Goal: Information Seeking & Learning: Find contact information

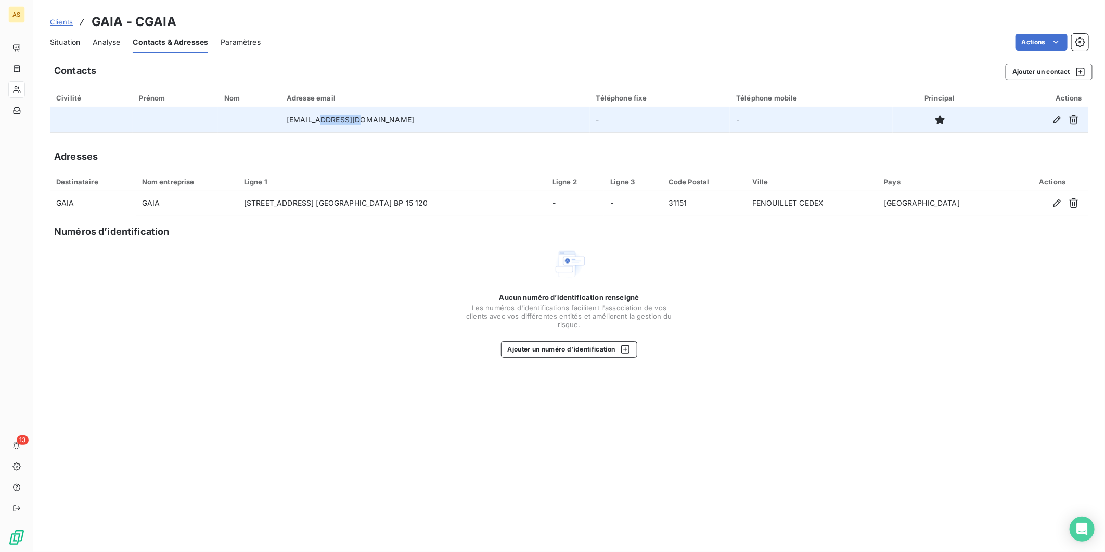
drag, startPoint x: 386, startPoint y: 120, endPoint x: 356, endPoint y: 116, distance: 30.0
click at [356, 116] on td "[EMAIL_ADDRESS][DOMAIN_NAME]" at bounding box center [436, 119] width 310 height 25
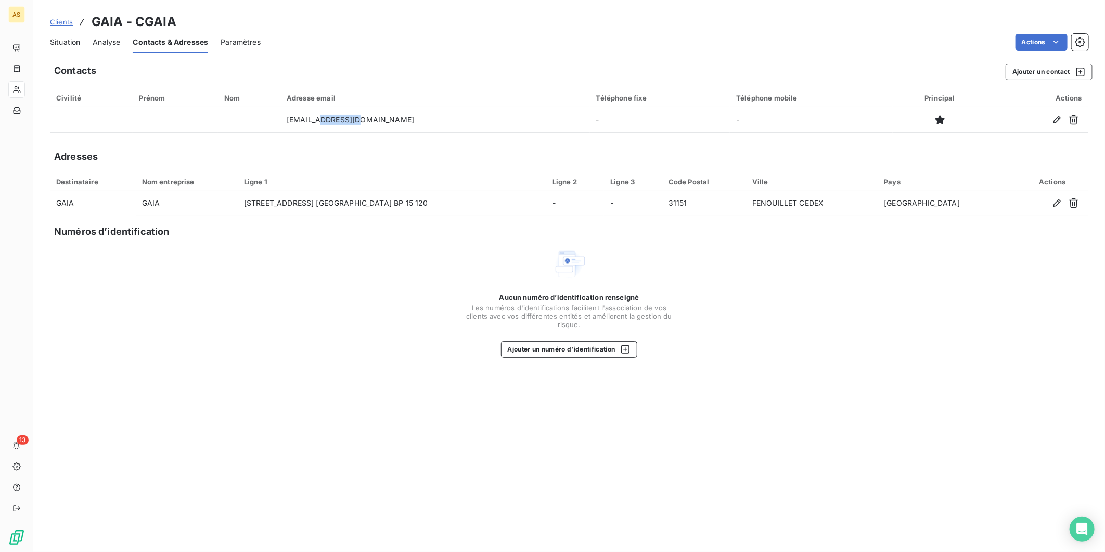
copy td "[DOMAIN_NAME]"
click at [276, 247] on div "Aucun numéro d’identification renseigné Les numéros d'identifications faciliten…" at bounding box center [569, 302] width 1039 height 110
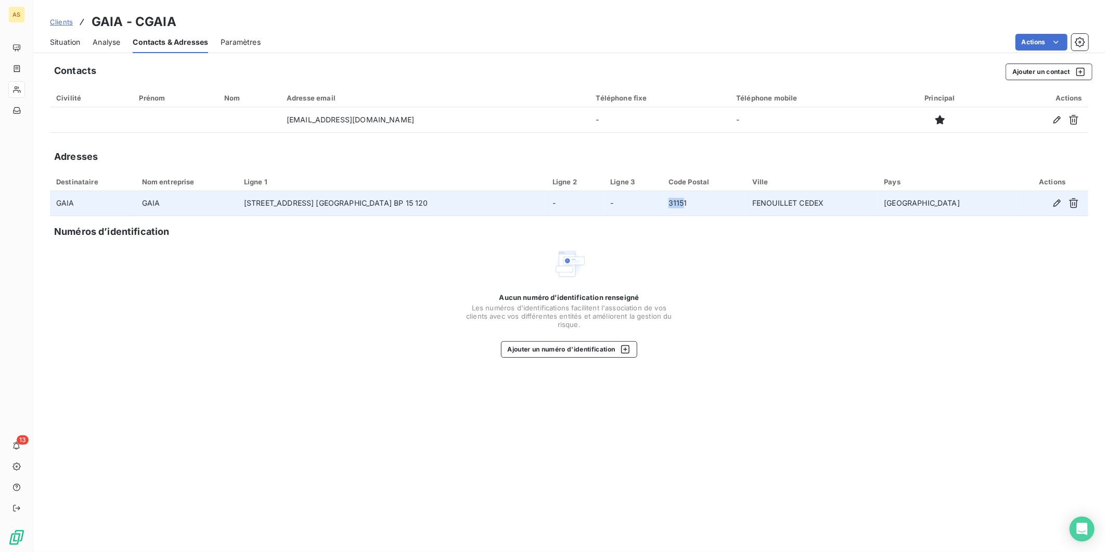
drag, startPoint x: 729, startPoint y: 201, endPoint x: 706, endPoint y: 196, distance: 23.5
click at [706, 196] on tr "GAIA GAIA [STREET_ADDRESS]" at bounding box center [569, 203] width 1039 height 25
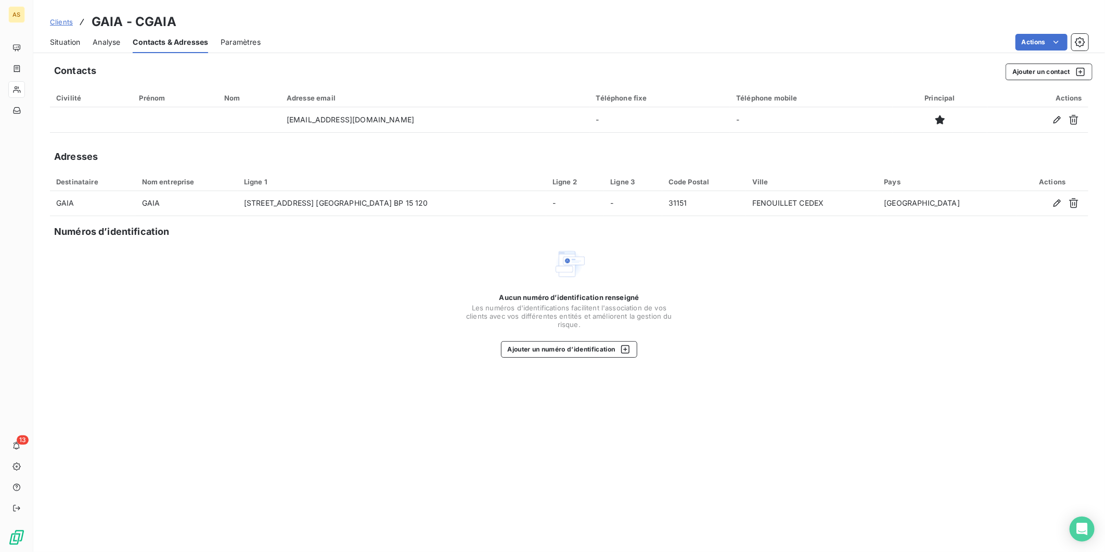
drag, startPoint x: 706, startPoint y: 196, endPoint x: 717, endPoint y: 253, distance: 57.9
click at [717, 253] on div "Aucun numéro d’identification renseigné Les numéros d'identifications faciliten…" at bounding box center [569, 302] width 1039 height 110
click at [72, 37] on span "Situation" at bounding box center [65, 42] width 30 height 10
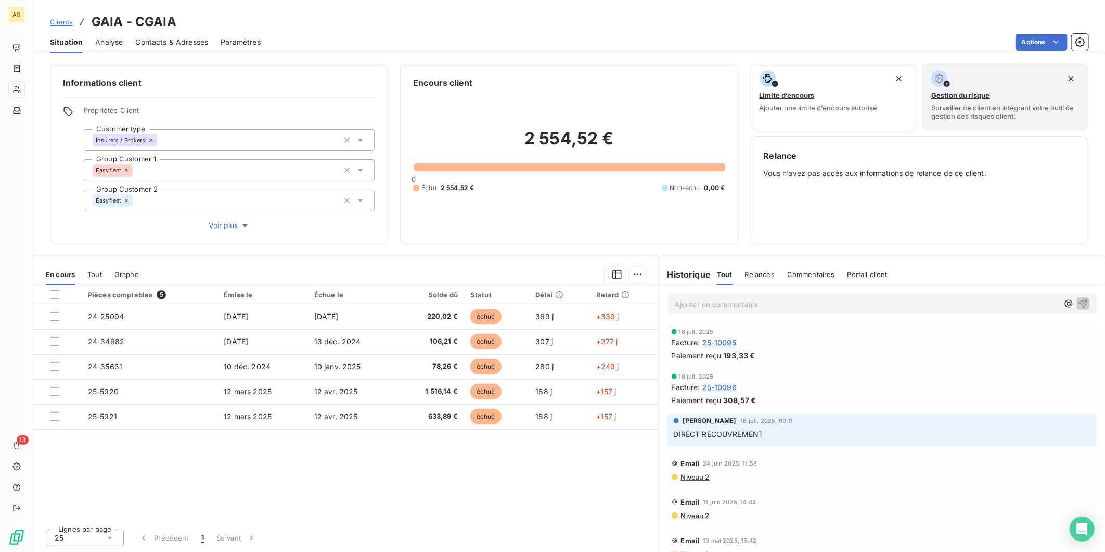
click at [100, 273] on span "Tout" at bounding box center [94, 274] width 15 height 8
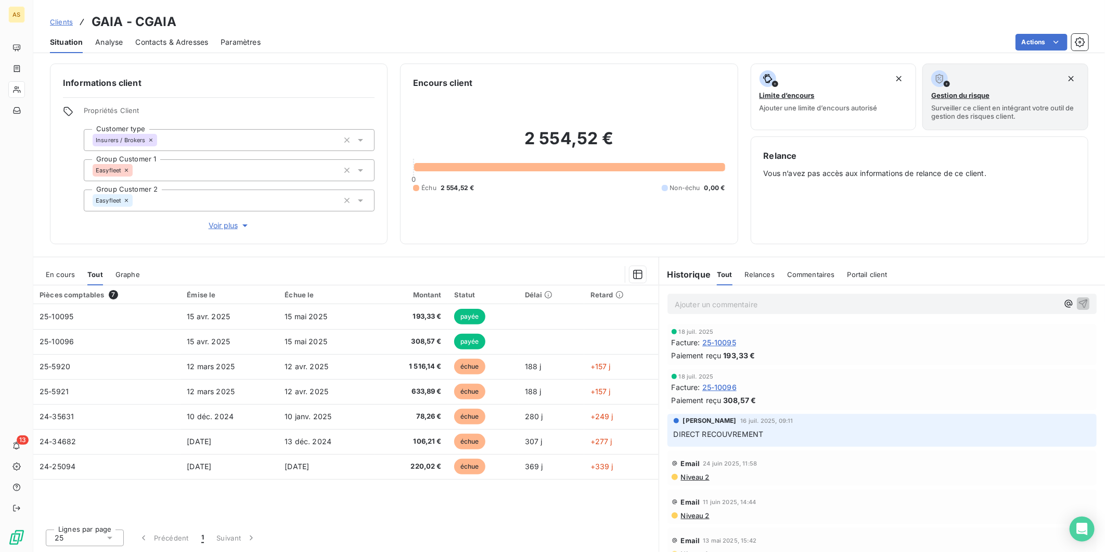
scroll to position [12, 0]
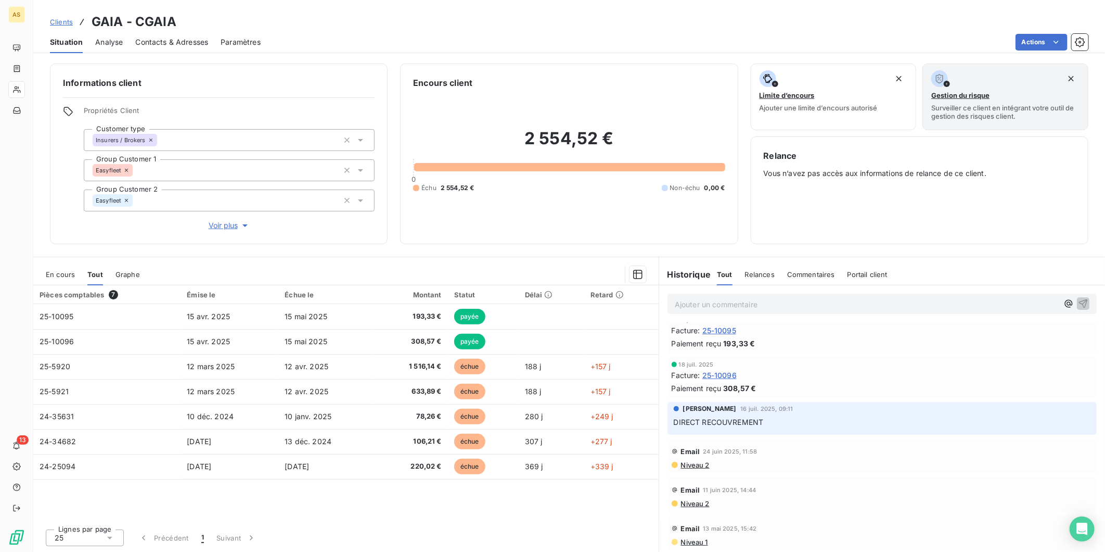
click at [691, 466] on span "Niveau 2" at bounding box center [695, 465] width 30 height 8
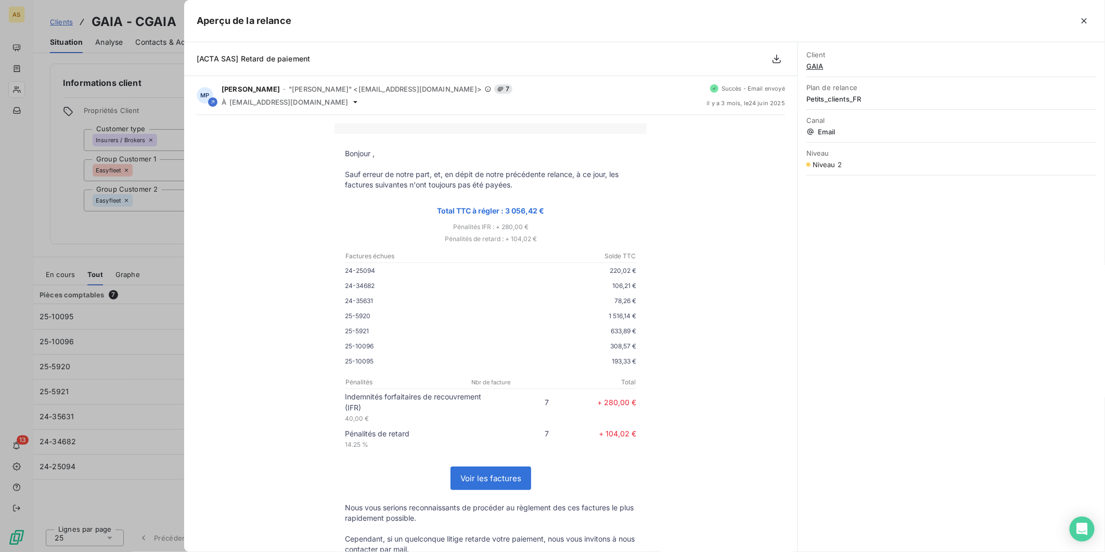
scroll to position [58, 0]
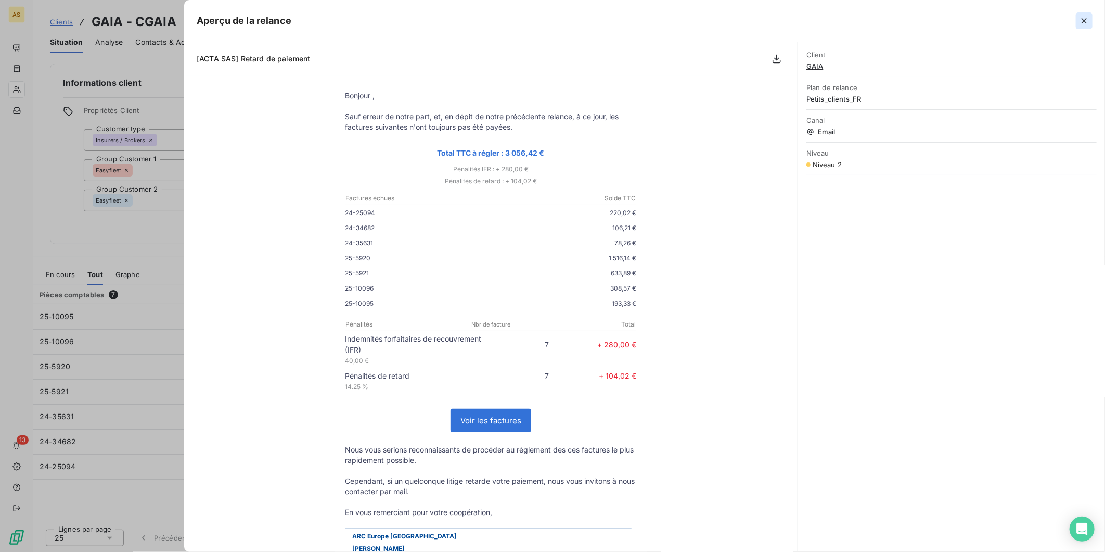
click at [1083, 22] on icon "button" at bounding box center [1084, 21] width 10 height 10
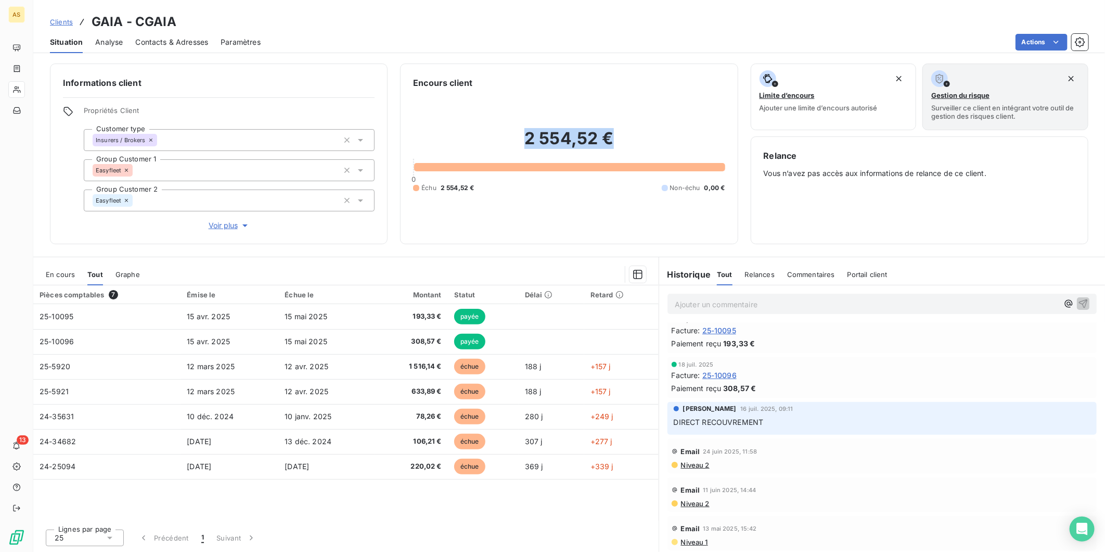
drag, startPoint x: 612, startPoint y: 137, endPoint x: 528, endPoint y: 131, distance: 84.5
click at [528, 131] on h2 "2 554,52 €" at bounding box center [569, 143] width 312 height 31
drag, startPoint x: 528, startPoint y: 131, endPoint x: 581, endPoint y: 110, distance: 57.5
click at [581, 110] on div "2 554,52 € 0 Échu 2 554,52 € Non-échu 0,00 €" at bounding box center [569, 160] width 312 height 142
click at [566, 139] on h2 "2 554,52 €" at bounding box center [569, 143] width 312 height 31
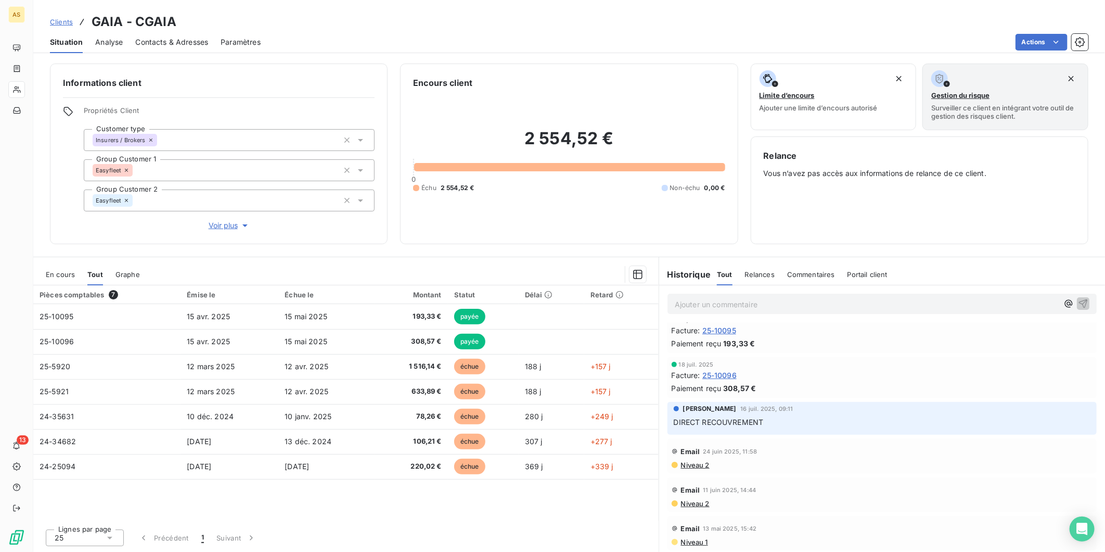
drag, startPoint x: 566, startPoint y: 139, endPoint x: 611, endPoint y: 138, distance: 44.8
click at [611, 138] on h2 "2 554,52 €" at bounding box center [569, 143] width 312 height 31
click at [164, 39] on span "Contacts & Adresses" at bounding box center [171, 42] width 73 height 10
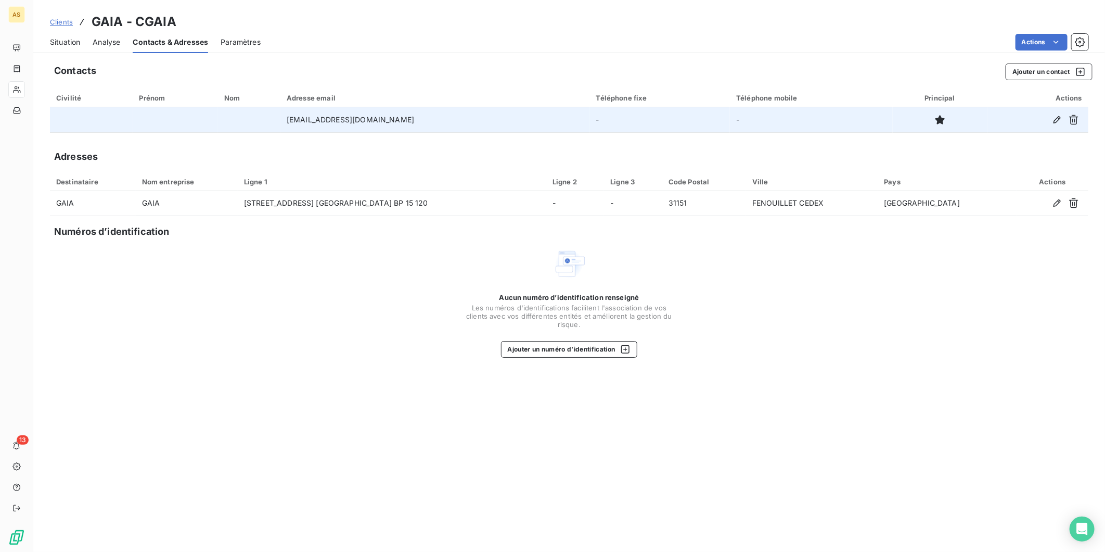
click at [387, 118] on td "[EMAIL_ADDRESS][DOMAIN_NAME]" at bounding box center [436, 119] width 310 height 25
drag, startPoint x: 386, startPoint y: 119, endPoint x: 313, endPoint y: 116, distance: 72.4
click at [313, 116] on td "[EMAIL_ADDRESS][DOMAIN_NAME]" at bounding box center [436, 119] width 310 height 25
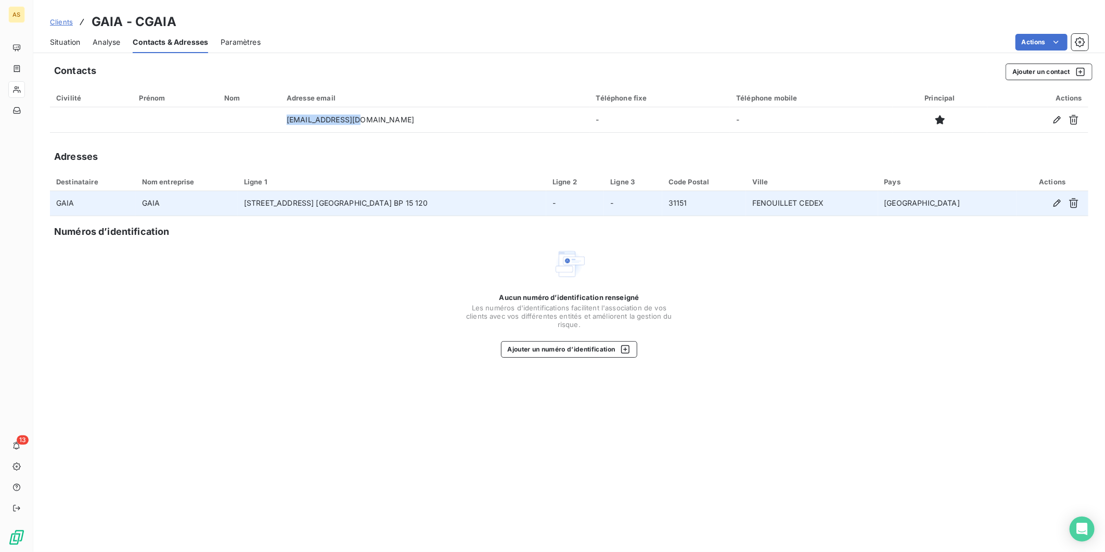
copy td "[EMAIL_ADDRESS][DOMAIN_NAME]"
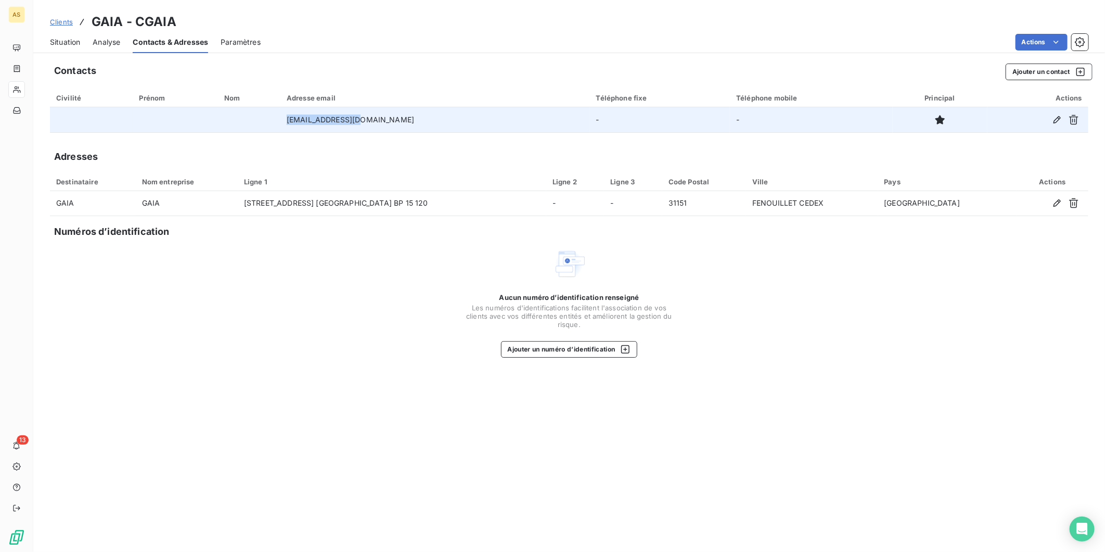
click at [391, 117] on td "[EMAIL_ADDRESS][DOMAIN_NAME]" at bounding box center [436, 119] width 310 height 25
click at [380, 120] on td "[EMAIL_ADDRESS][DOMAIN_NAME]" at bounding box center [436, 119] width 310 height 25
drag, startPoint x: 386, startPoint y: 120, endPoint x: 313, endPoint y: 122, distance: 73.4
click at [313, 122] on td "[EMAIL_ADDRESS][DOMAIN_NAME]" at bounding box center [436, 119] width 310 height 25
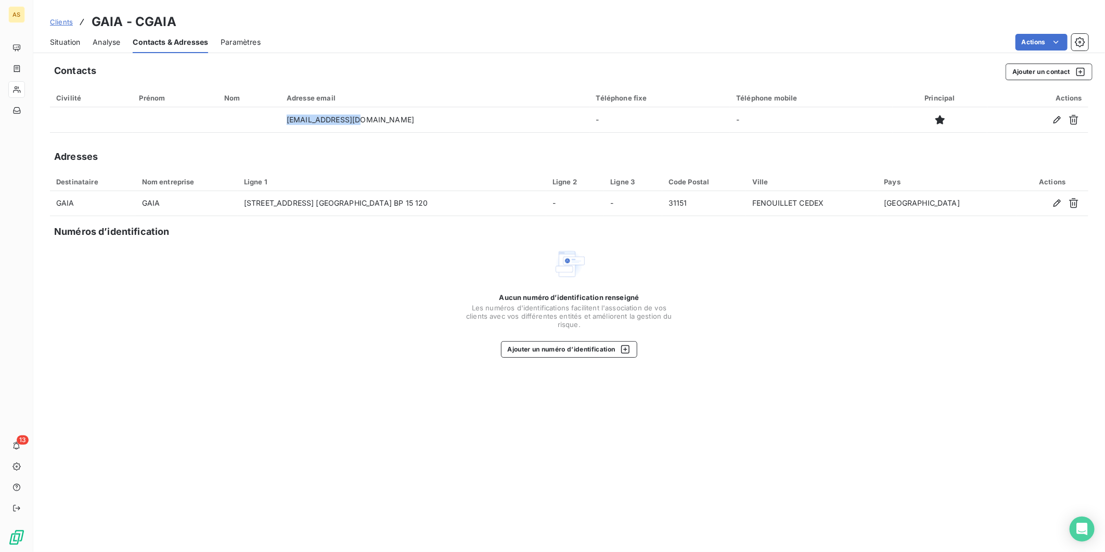
copy td "[EMAIL_ADDRESS][DOMAIN_NAME]"
click at [50, 35] on div "Situation" at bounding box center [65, 42] width 30 height 22
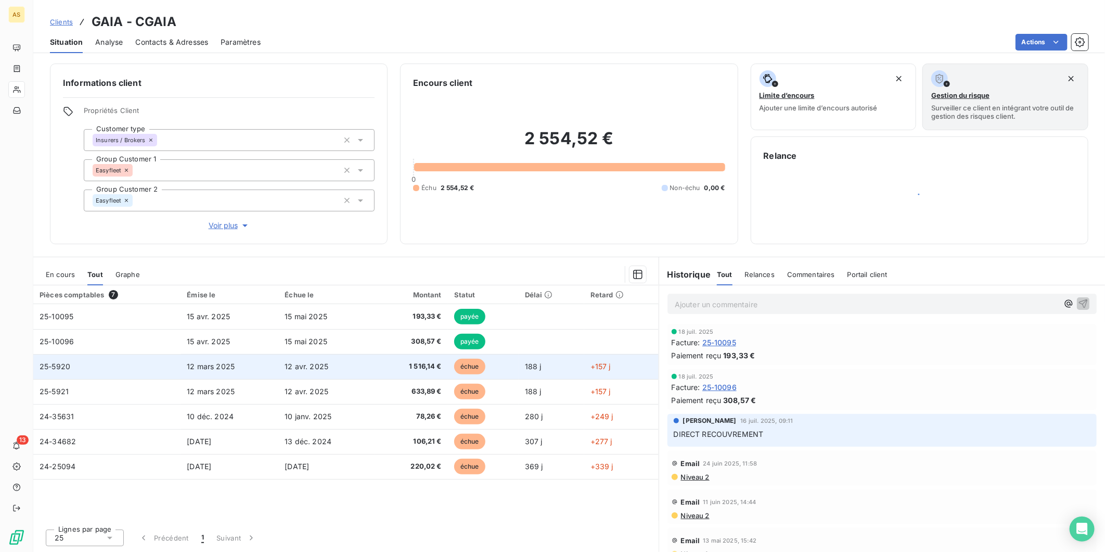
click at [294, 359] on td "12 avr. 2025" at bounding box center [326, 366] width 96 height 25
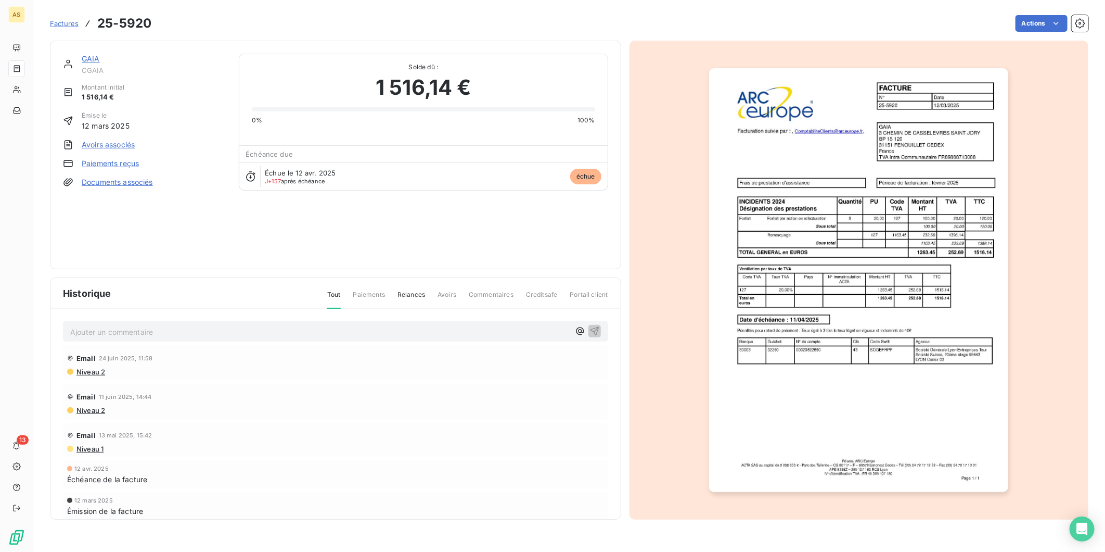
click at [866, 429] on img "button" at bounding box center [858, 280] width 299 height 424
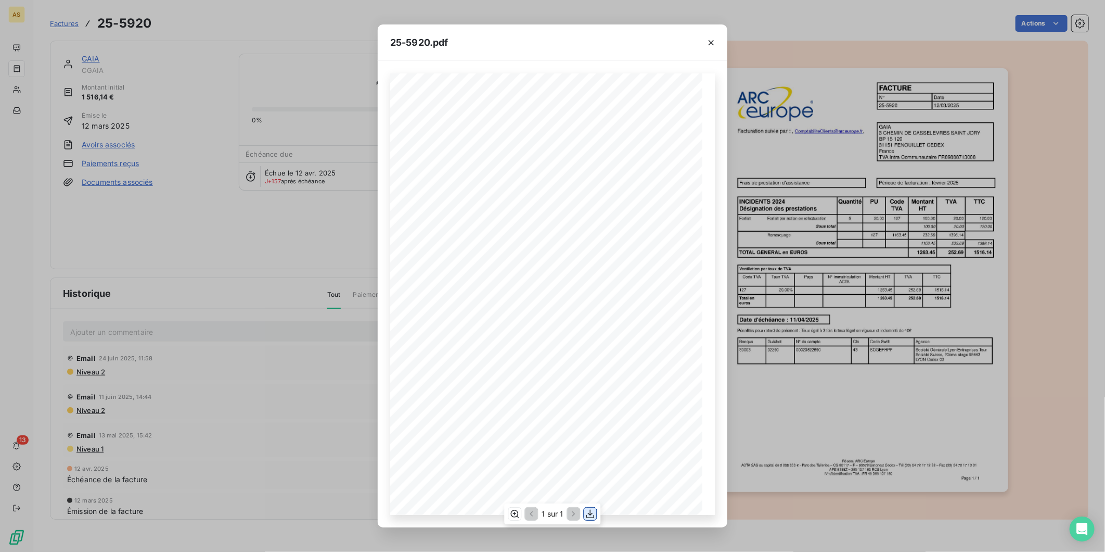
click at [594, 516] on icon "button" at bounding box center [591, 514] width 8 height 9
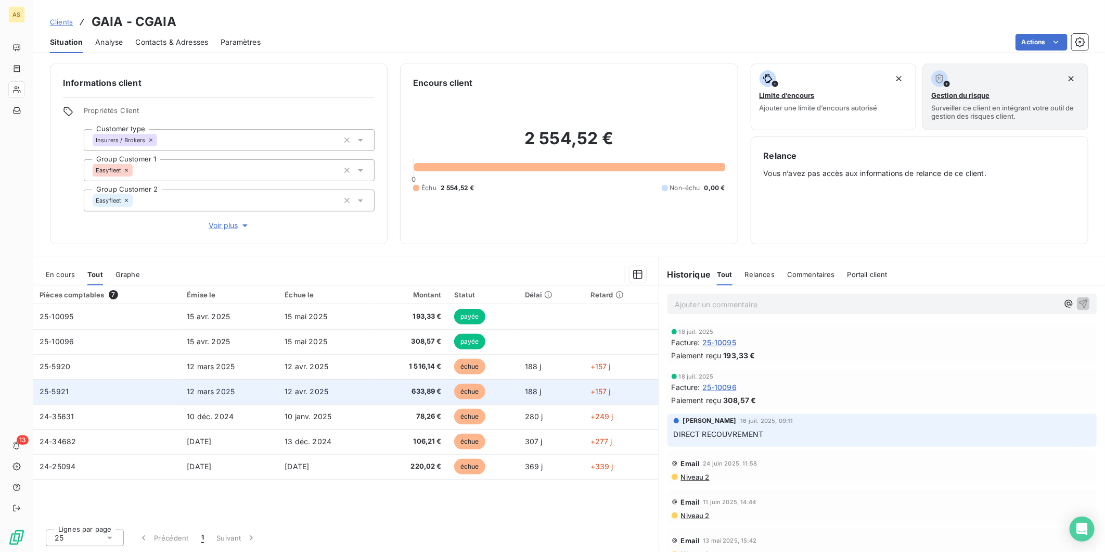
click at [387, 397] on td "633,89 €" at bounding box center [411, 391] width 73 height 25
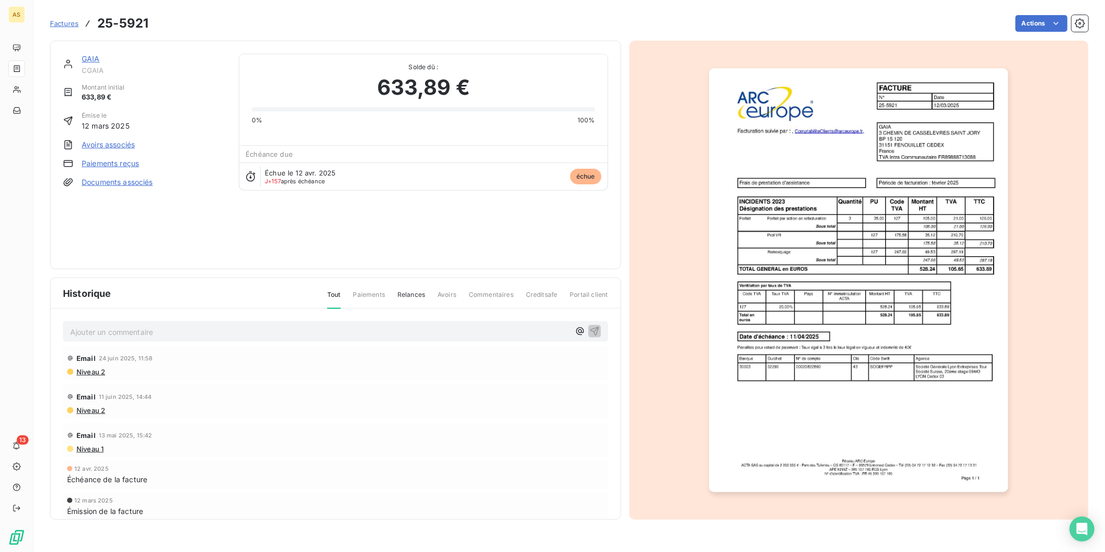
click at [830, 429] on img "button" at bounding box center [858, 280] width 299 height 424
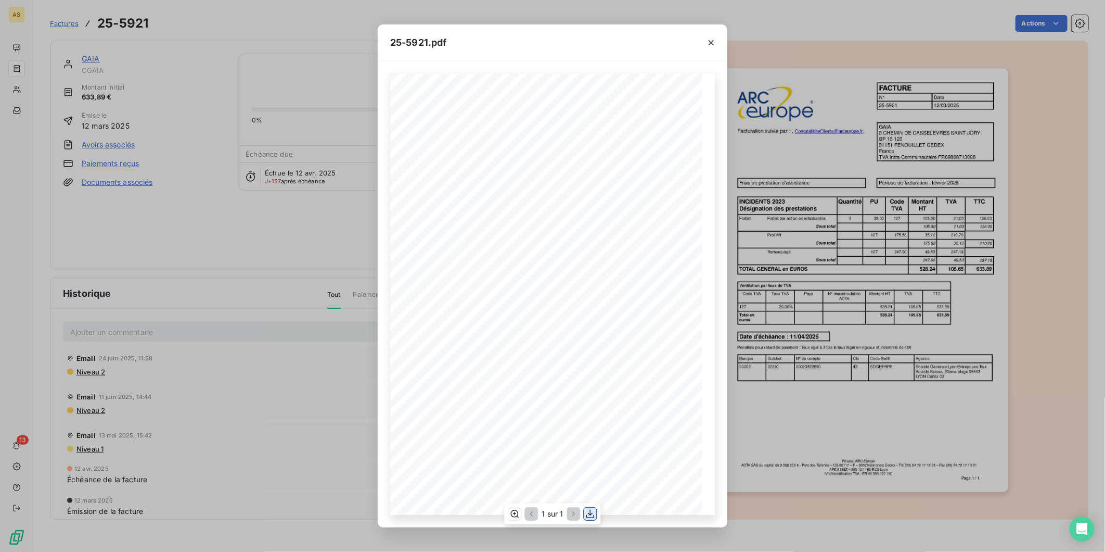
click at [590, 515] on icon "button" at bounding box center [591, 514] width 8 height 9
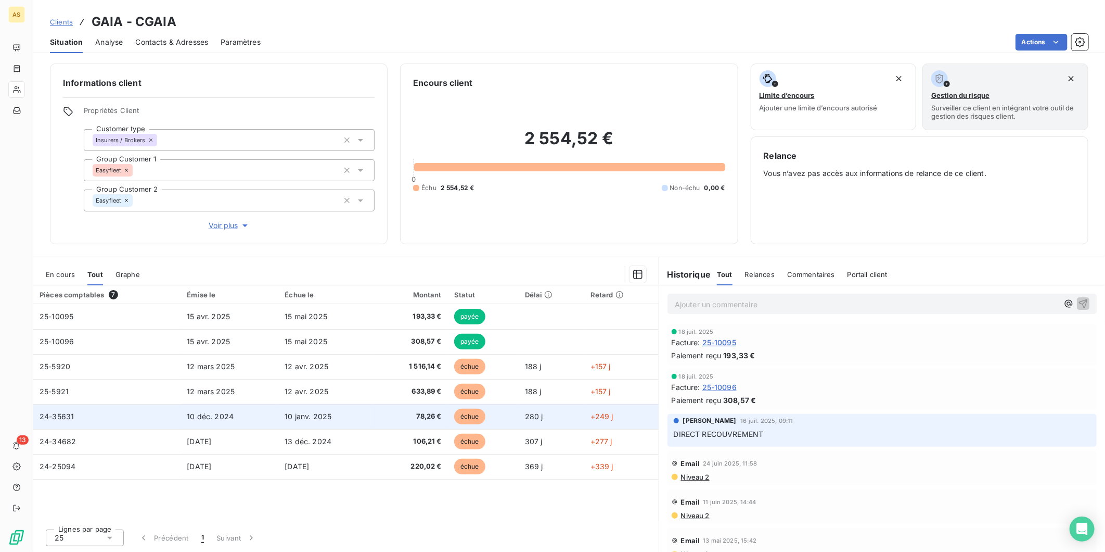
click at [436, 417] on span "78,26 €" at bounding box center [411, 416] width 60 height 10
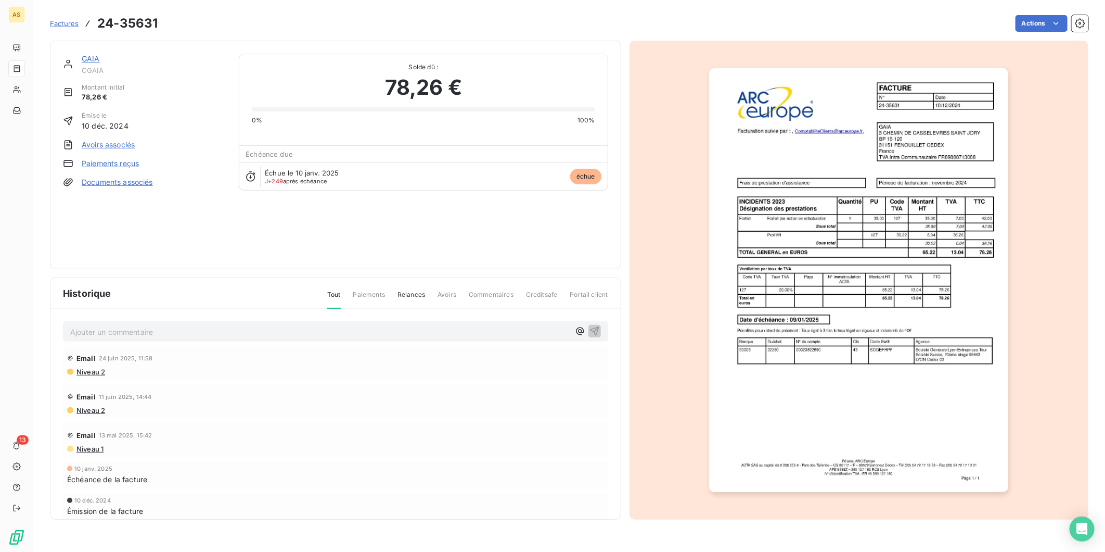
click at [861, 361] on img "button" at bounding box center [858, 280] width 299 height 424
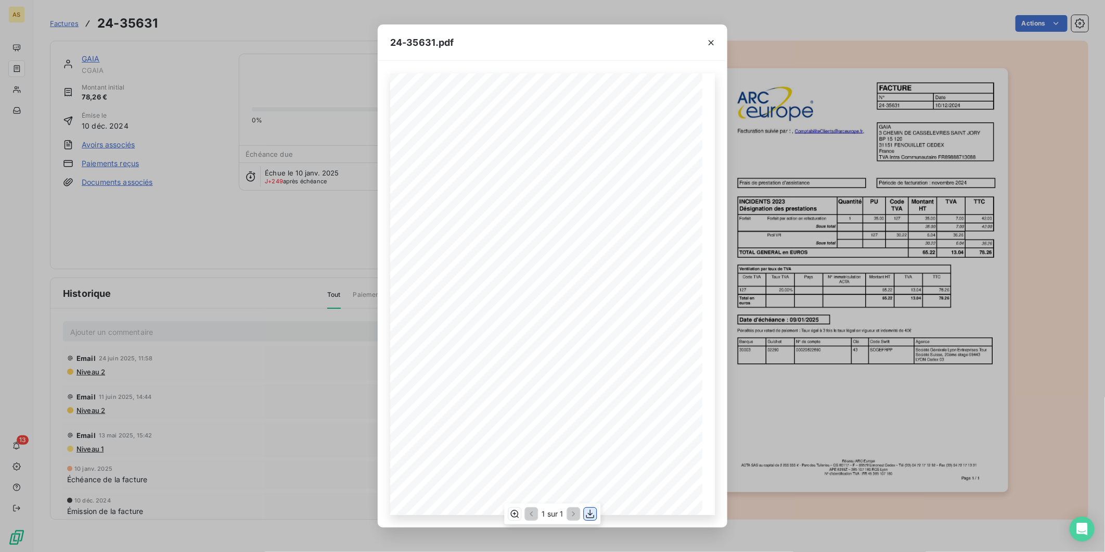
click at [587, 514] on icon "button" at bounding box center [591, 513] width 10 height 10
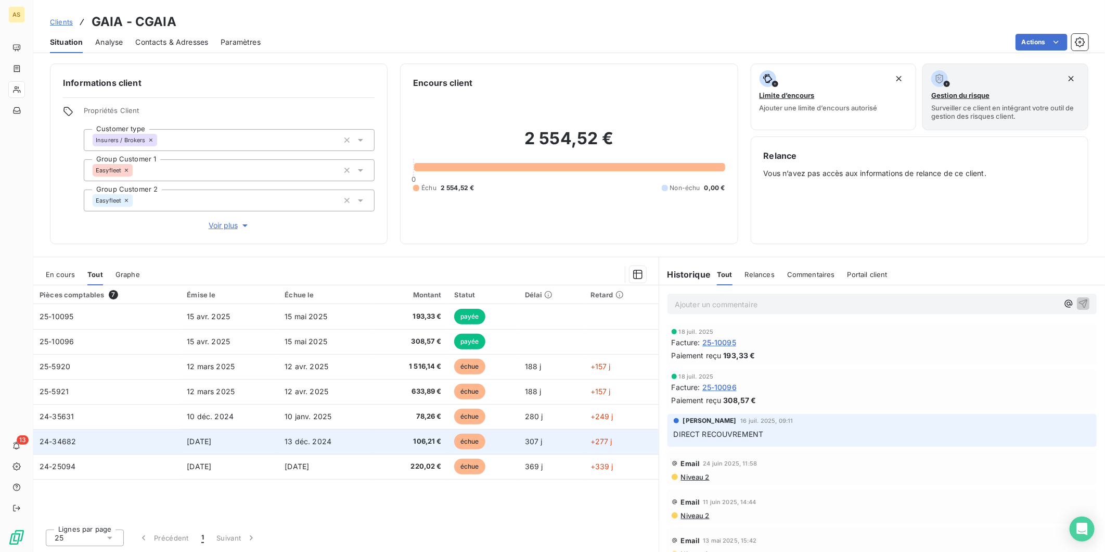
click at [443, 433] on td "106,21 €" at bounding box center [411, 441] width 73 height 25
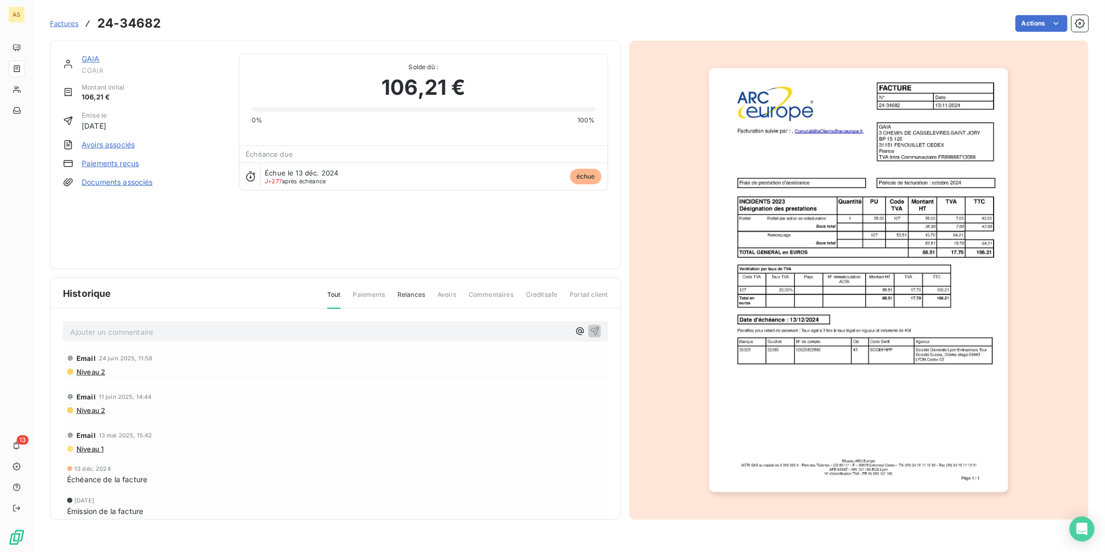
click at [919, 342] on img "button" at bounding box center [858, 280] width 299 height 424
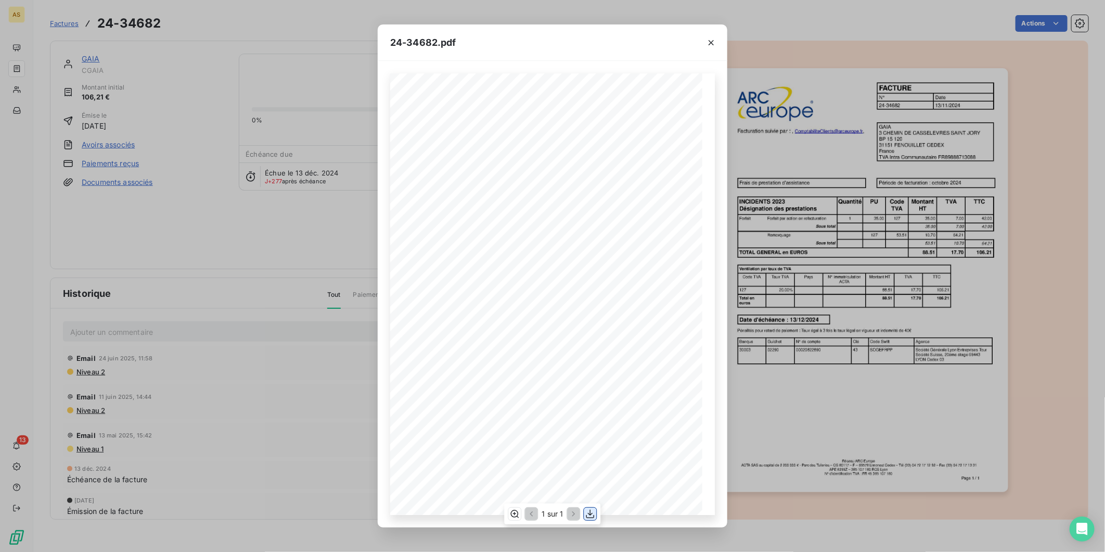
click at [590, 518] on icon "button" at bounding box center [591, 513] width 10 height 10
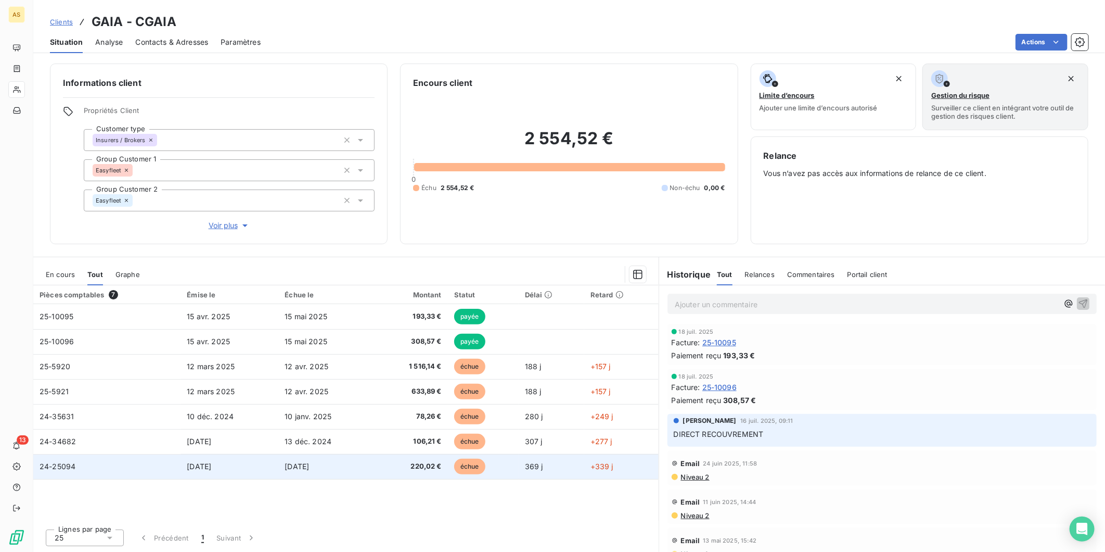
click at [396, 474] on td "220,02 €" at bounding box center [411, 466] width 73 height 25
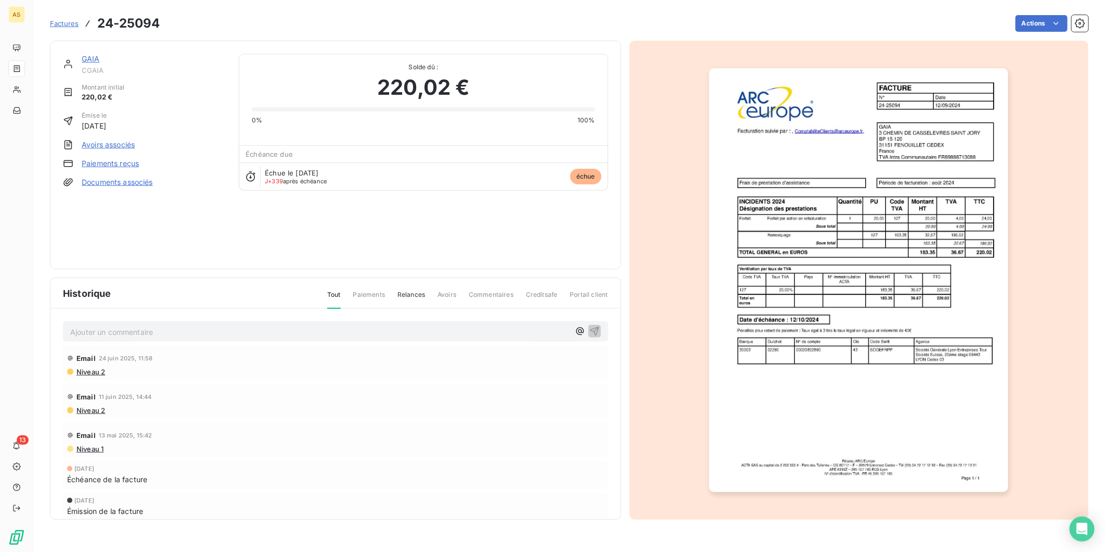
click at [826, 384] on img "button" at bounding box center [858, 280] width 299 height 424
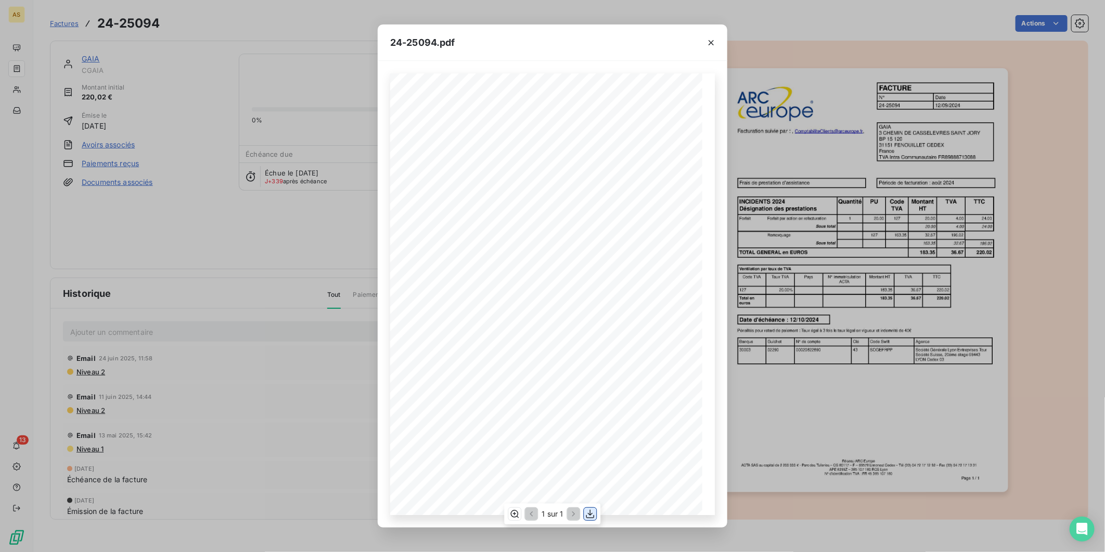
click at [586, 518] on icon "button" at bounding box center [591, 513] width 10 height 10
click at [708, 37] on icon "button" at bounding box center [711, 42] width 10 height 10
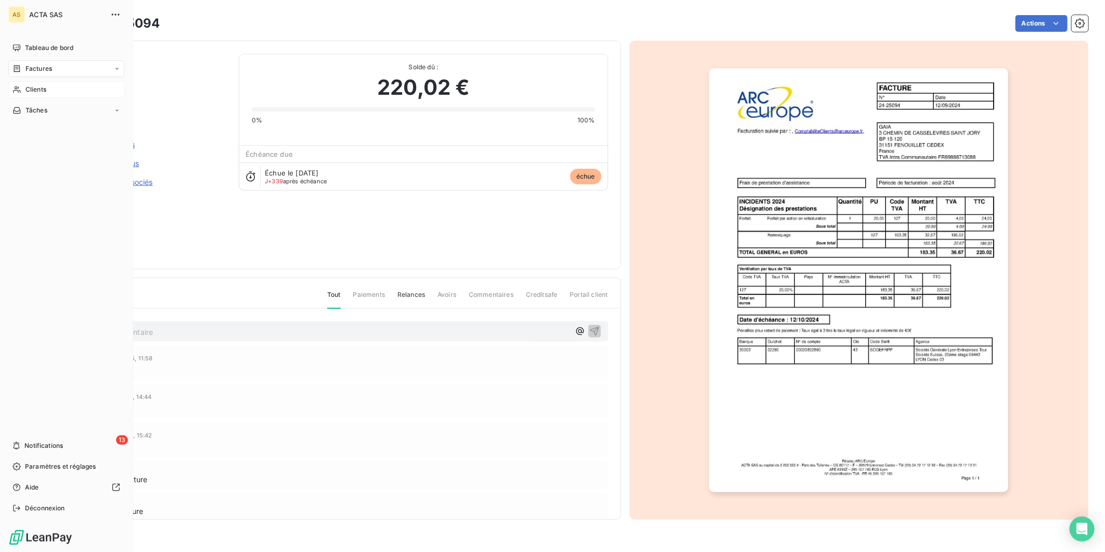
click at [64, 91] on div "Clients" at bounding box center [66, 89] width 116 height 17
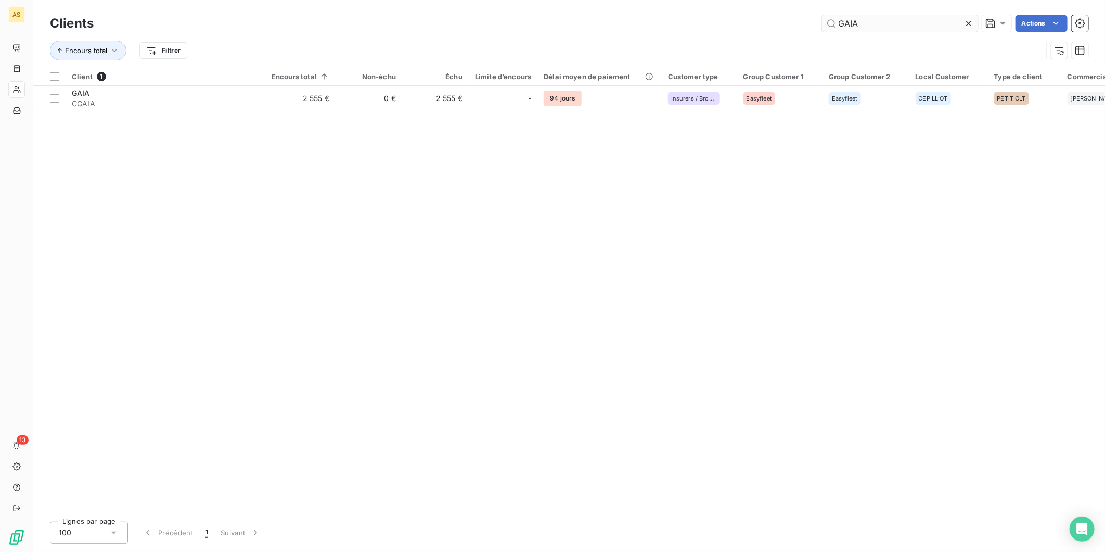
drag, startPoint x: 859, startPoint y: 22, endPoint x: 821, endPoint y: 17, distance: 37.9
click at [822, 17] on input "GAIA" at bounding box center [900, 23] width 156 height 17
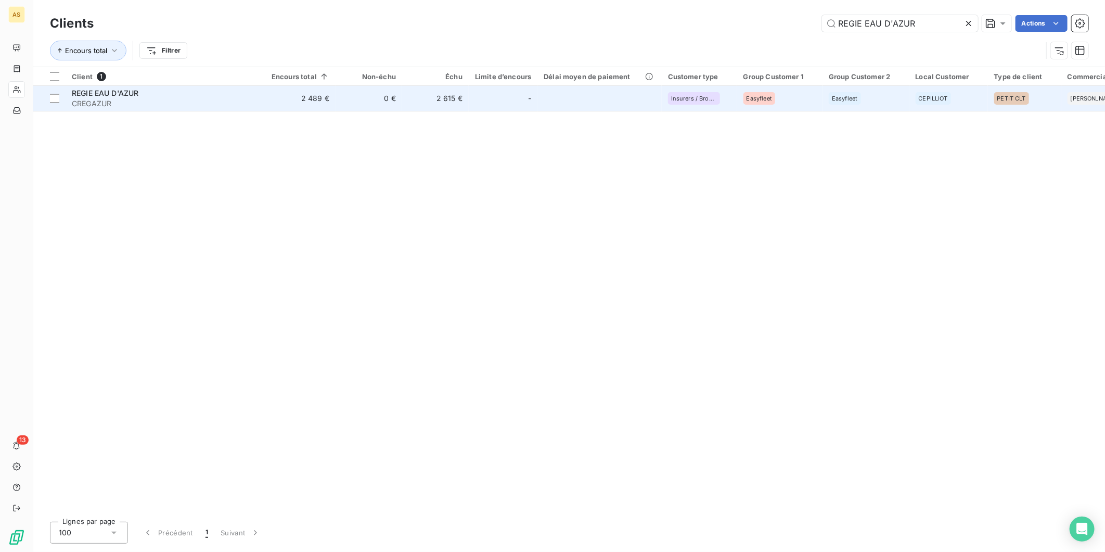
type input "REGIE EAU D'AZUR"
click at [522, 95] on div at bounding box center [515, 98] width 17 height 17
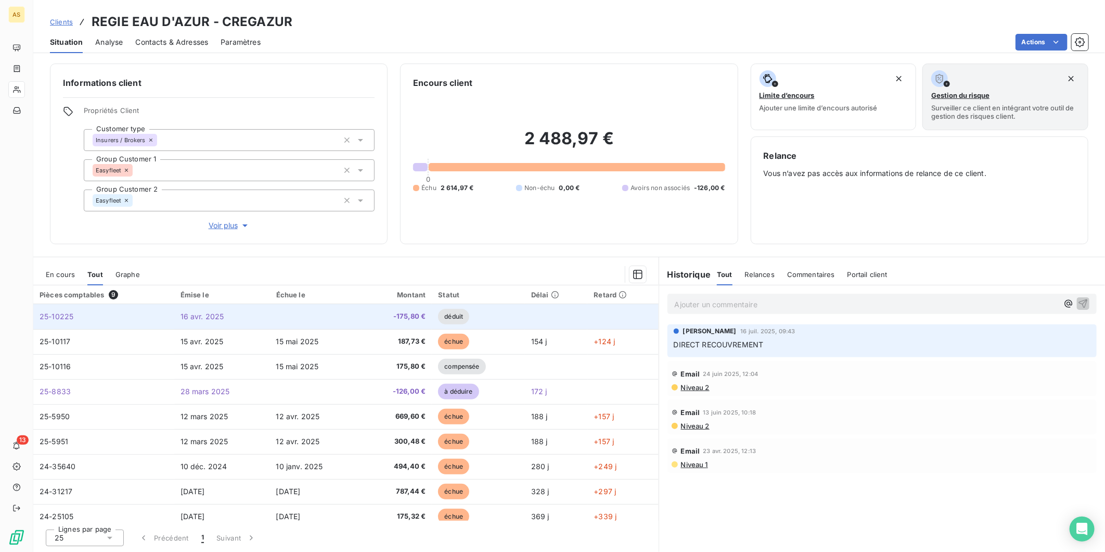
click at [405, 324] on td "-175,80 €" at bounding box center [397, 316] width 70 height 25
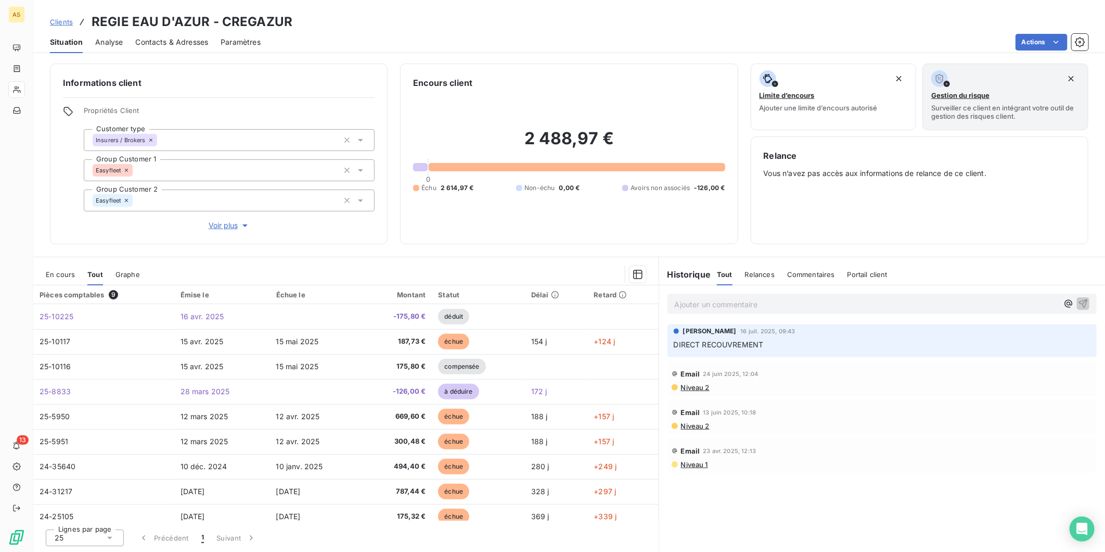
click at [188, 35] on div "Contacts & Adresses" at bounding box center [171, 42] width 73 height 22
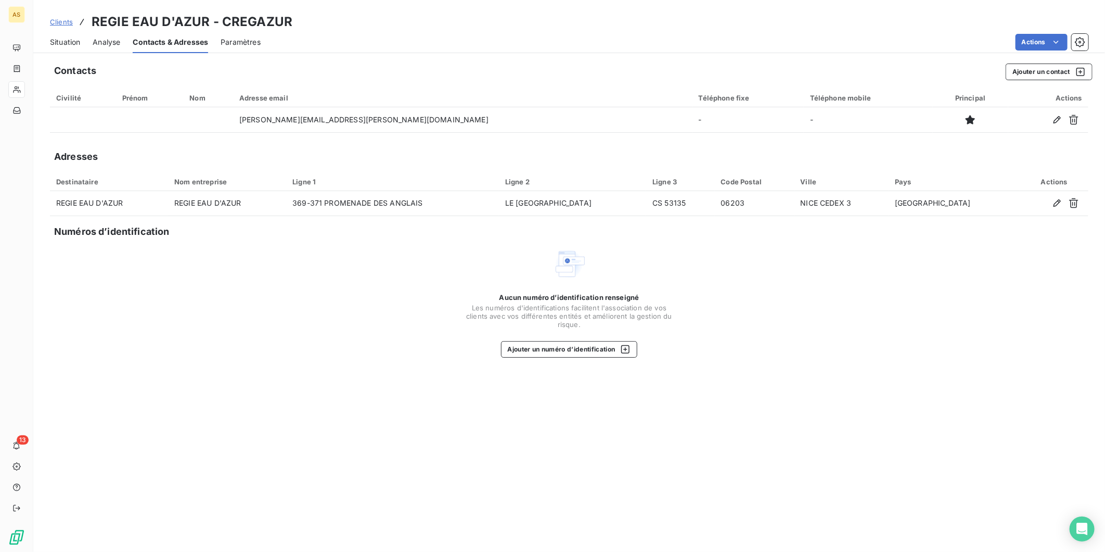
click at [68, 47] on span "Situation" at bounding box center [65, 42] width 30 height 10
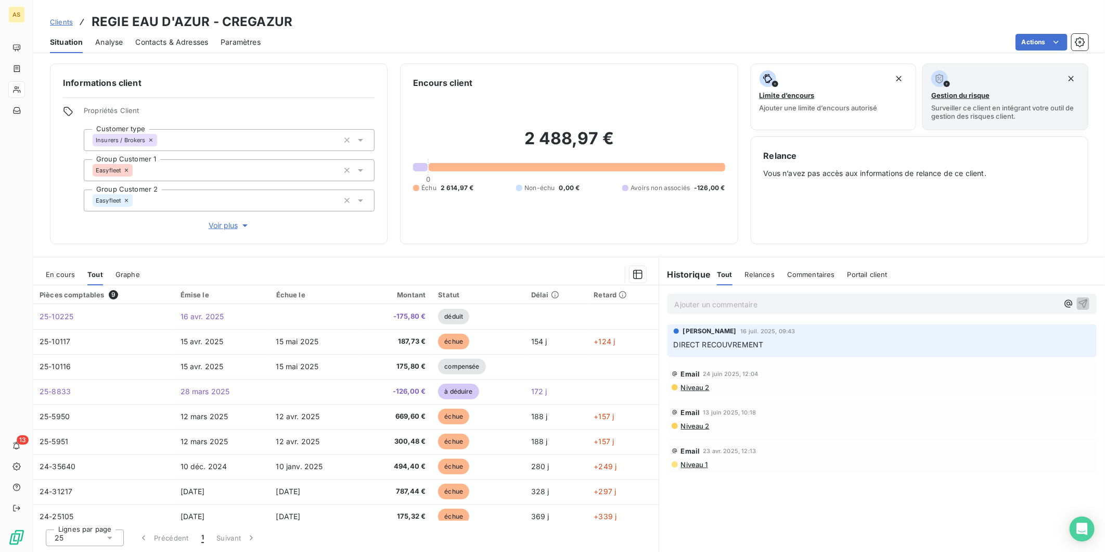
click at [174, 43] on span "Contacts & Adresses" at bounding box center [171, 42] width 73 height 10
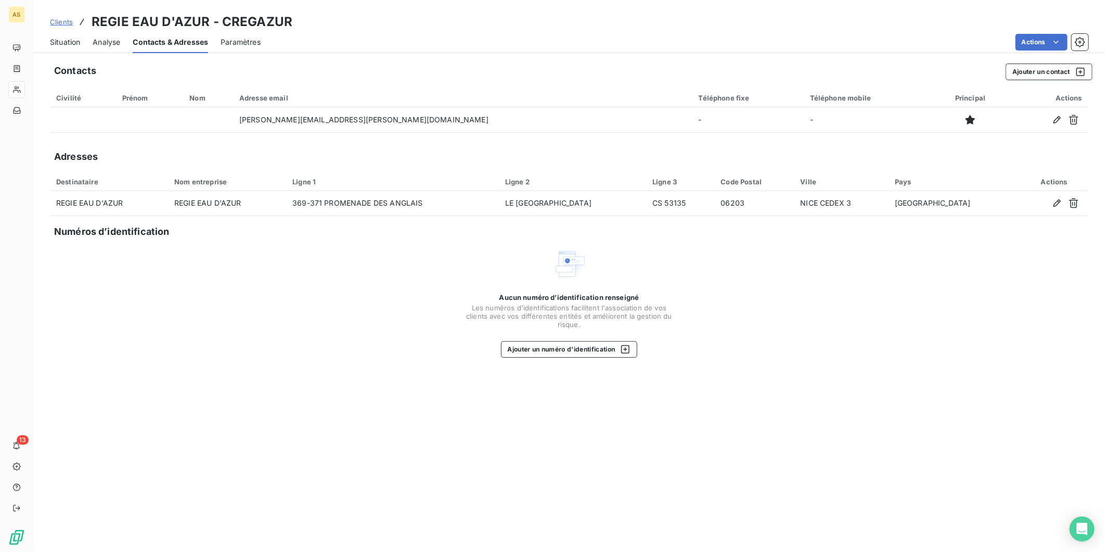
click at [69, 43] on span "Situation" at bounding box center [65, 42] width 30 height 10
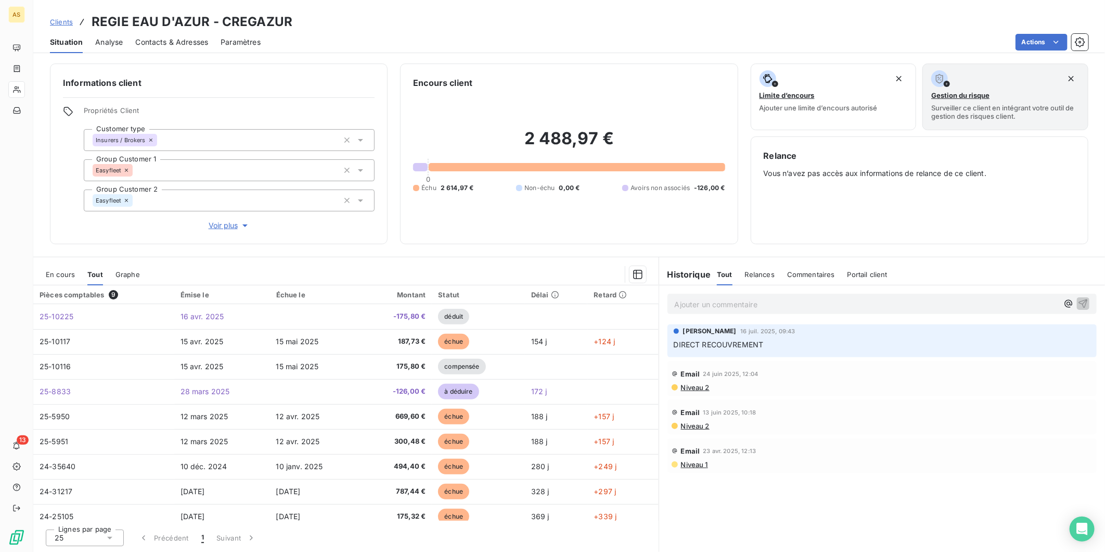
click at [186, 41] on span "Contacts & Adresses" at bounding box center [171, 42] width 73 height 10
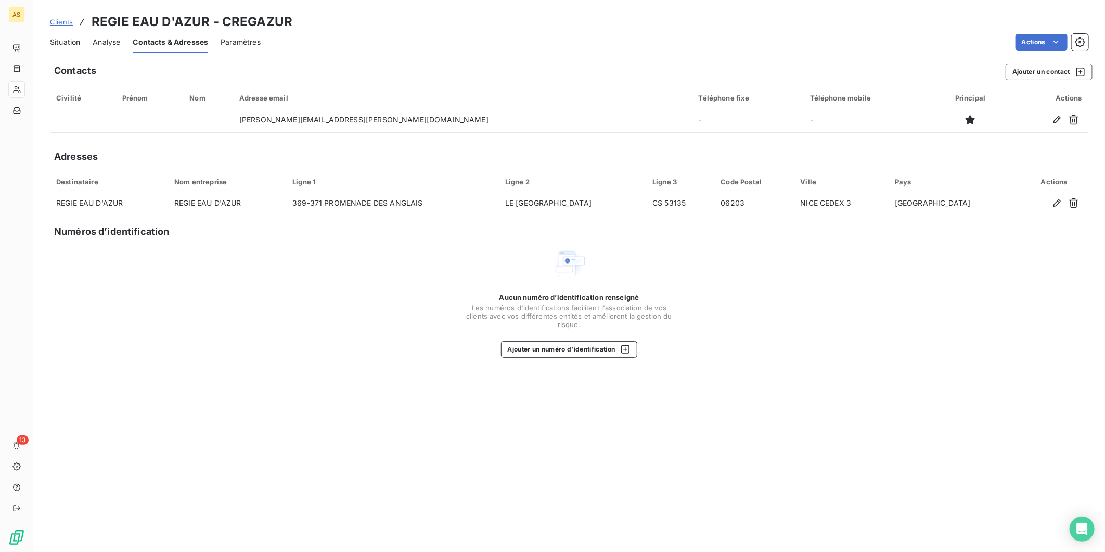
click at [74, 35] on div "Situation" at bounding box center [65, 42] width 30 height 22
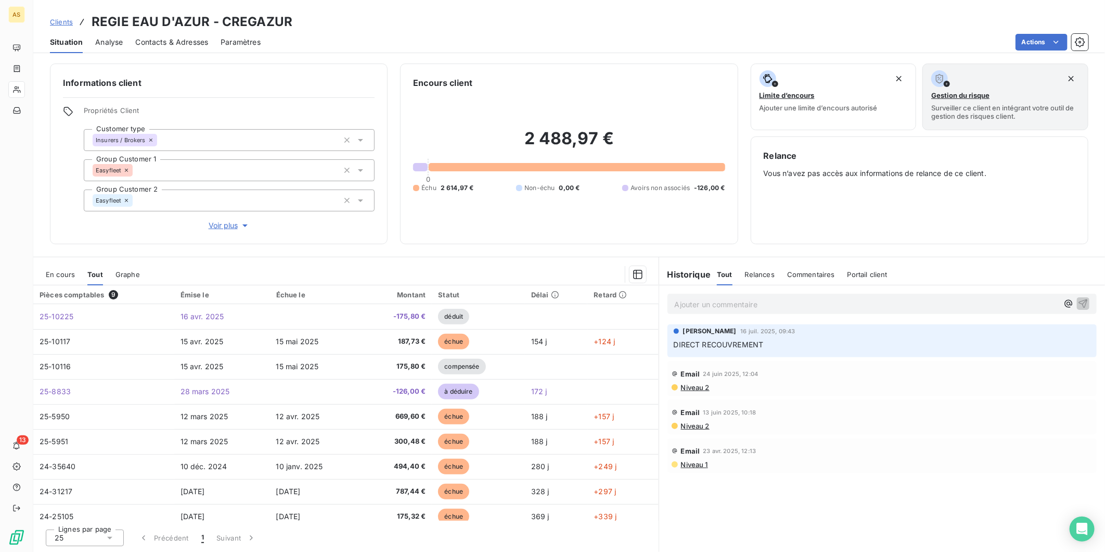
click at [685, 383] on span "Niveau 2" at bounding box center [695, 387] width 30 height 8
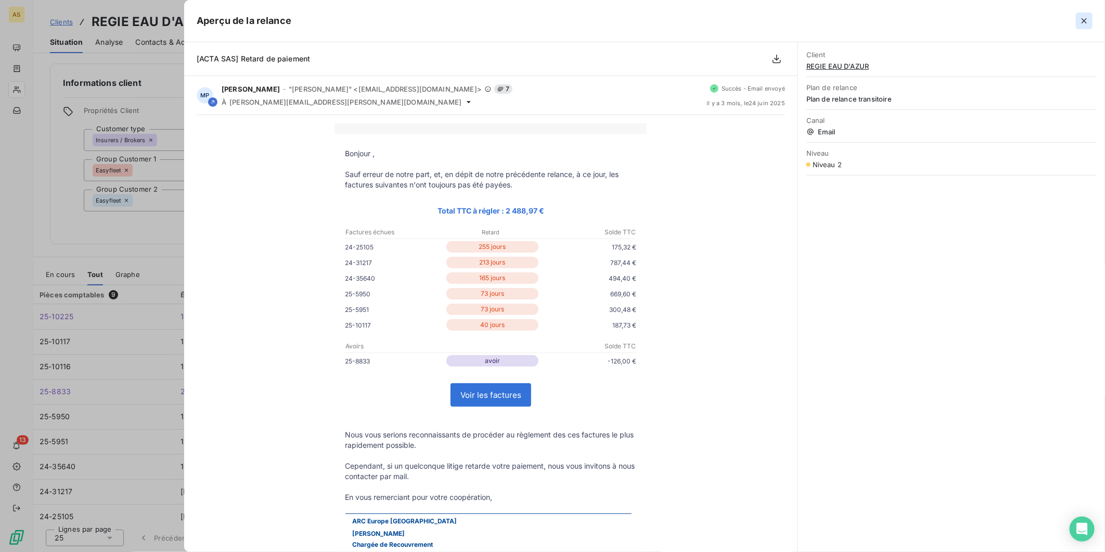
click at [1084, 22] on icon "button" at bounding box center [1084, 21] width 10 height 10
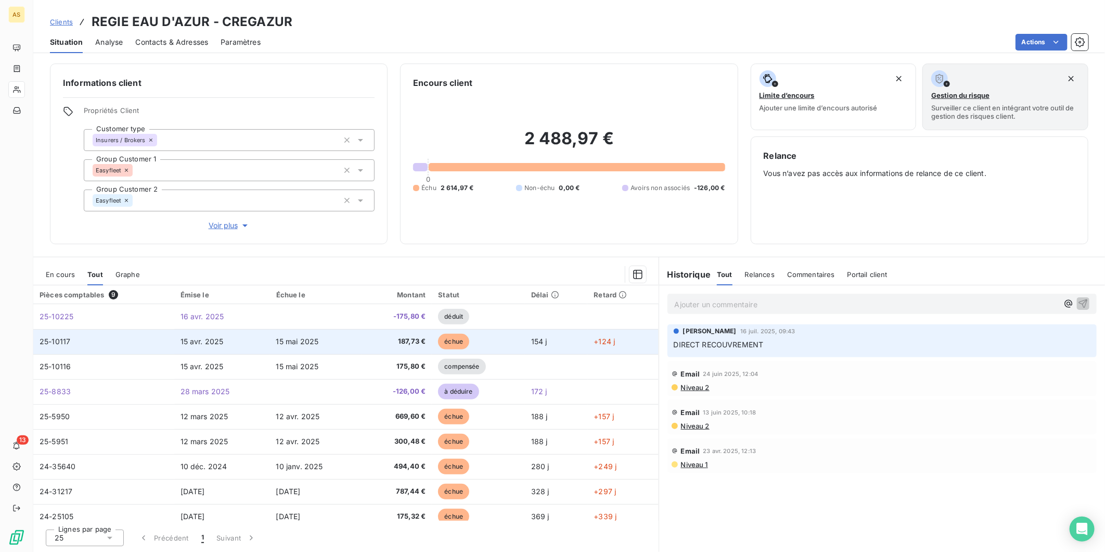
click at [442, 336] on span "échue" at bounding box center [453, 342] width 31 height 16
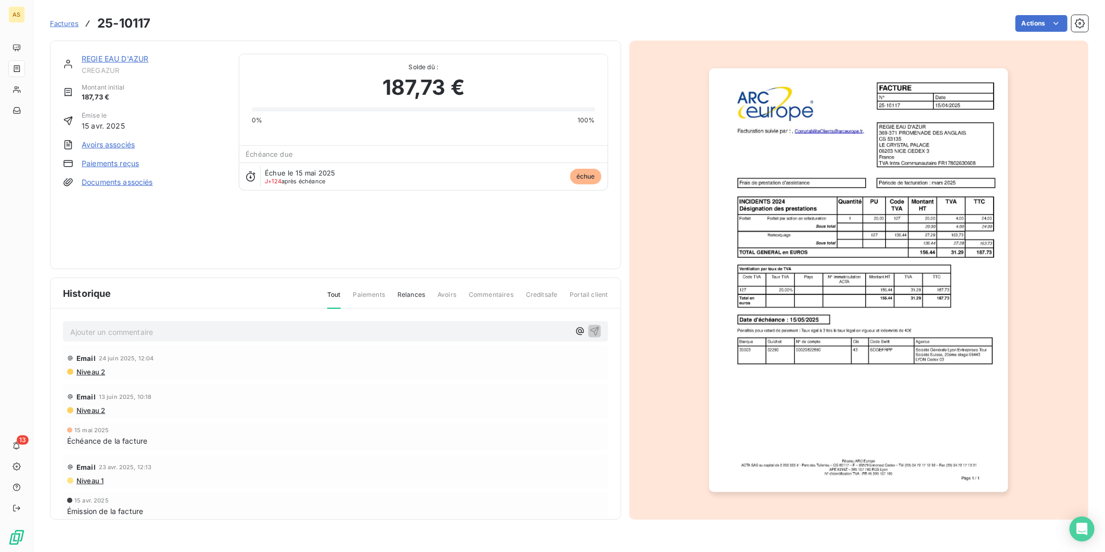
click at [868, 276] on img "button" at bounding box center [858, 280] width 299 height 424
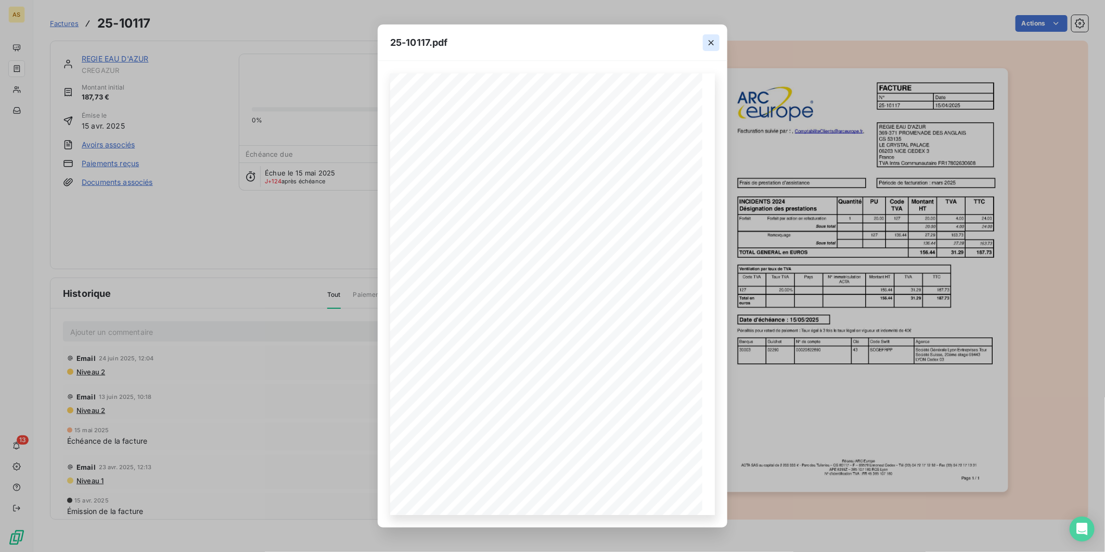
click at [708, 38] on icon "button" at bounding box center [711, 42] width 10 height 10
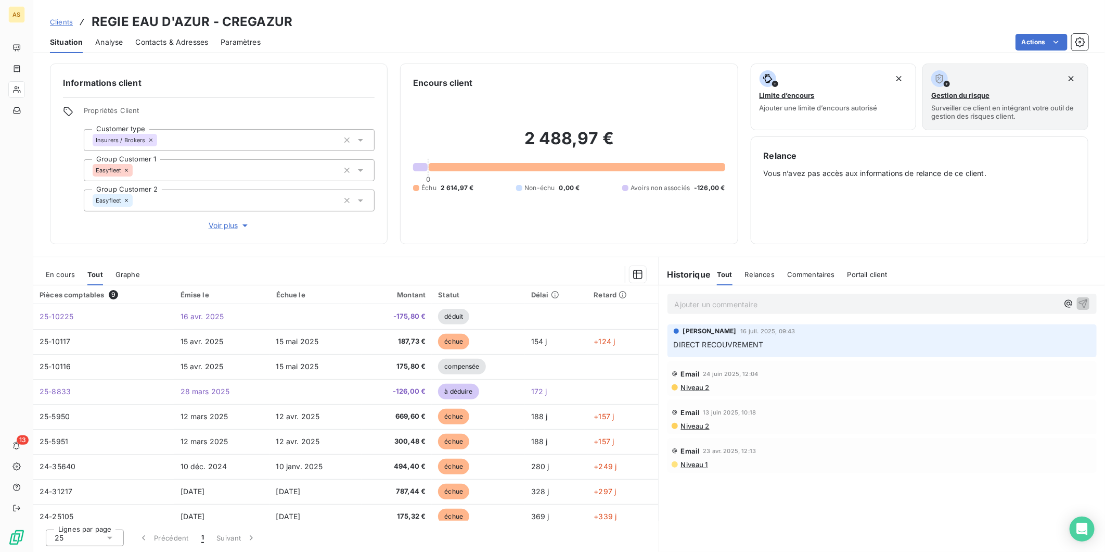
click at [174, 44] on span "Contacts & Adresses" at bounding box center [171, 42] width 73 height 10
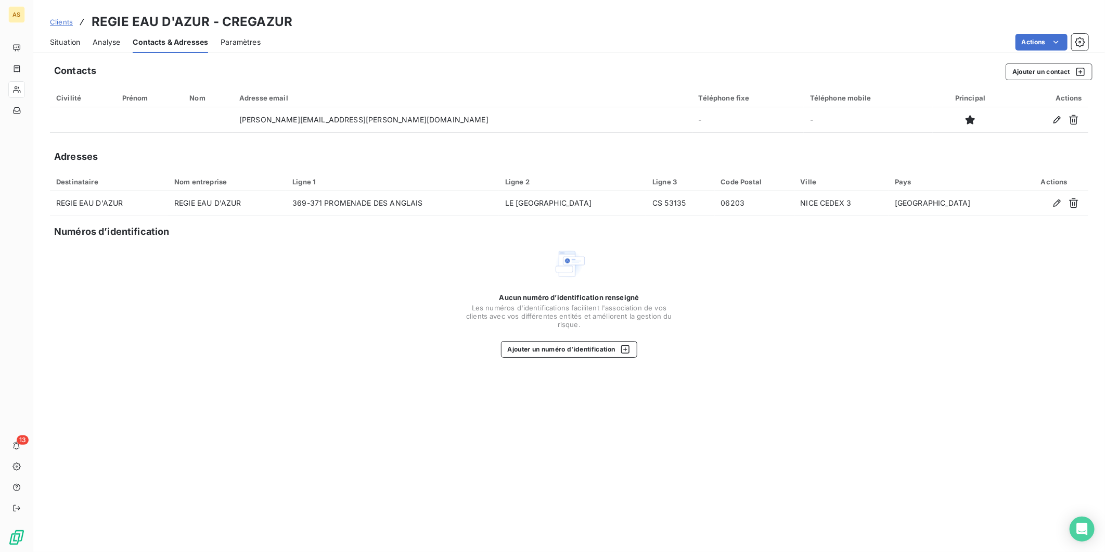
drag, startPoint x: 79, startPoint y: 43, endPoint x: 103, endPoint y: 53, distance: 25.9
click at [79, 43] on span "Situation" at bounding box center [65, 42] width 30 height 10
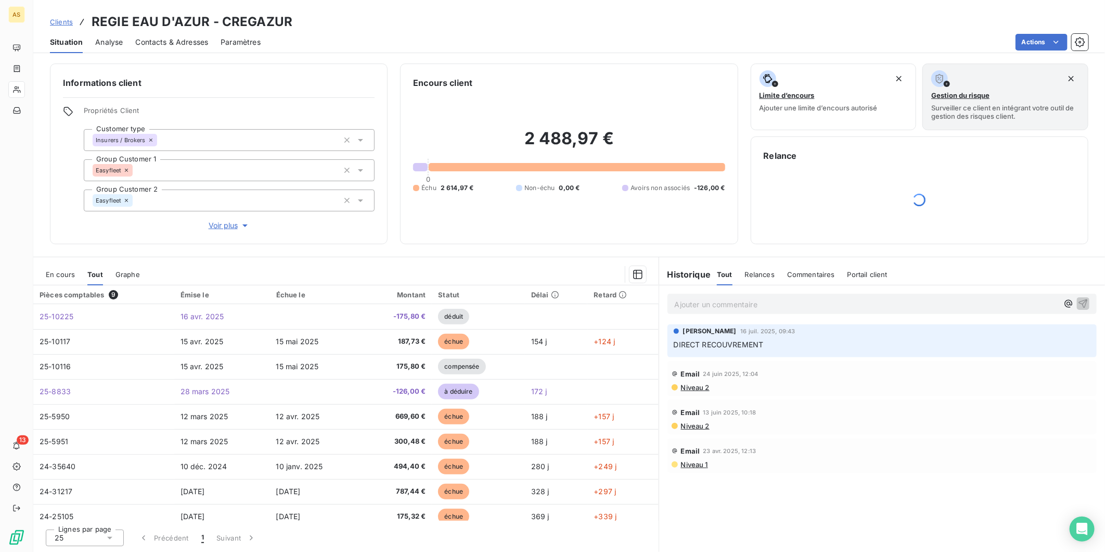
click at [180, 39] on span "Contacts & Adresses" at bounding box center [171, 42] width 73 height 10
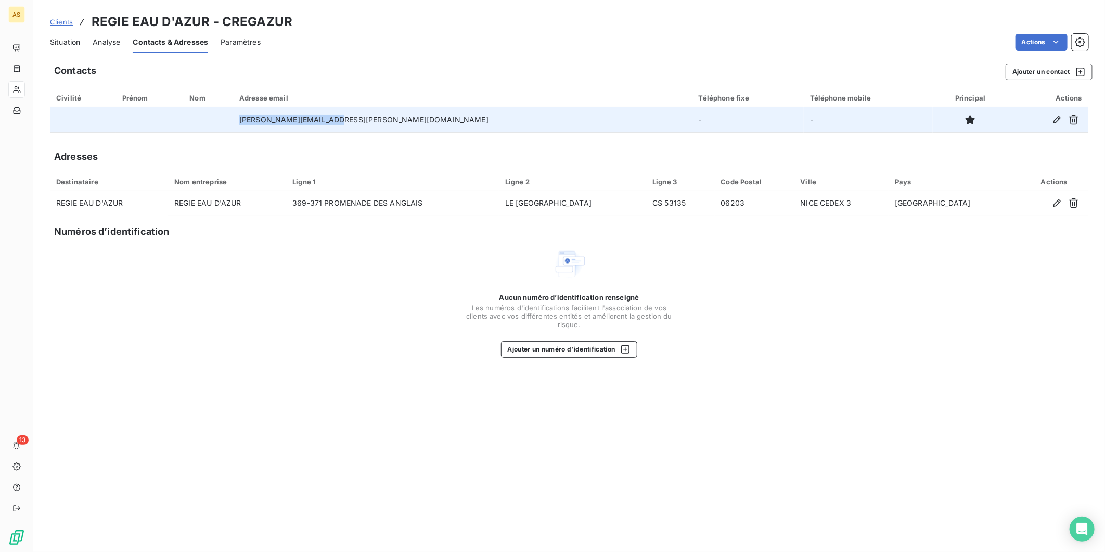
drag, startPoint x: 396, startPoint y: 120, endPoint x: 304, endPoint y: 116, distance: 91.7
click at [304, 116] on td "[PERSON_NAME][EMAIL_ADDRESS][PERSON_NAME][DOMAIN_NAME]" at bounding box center [463, 119] width 460 height 25
copy td "[PERSON_NAME][EMAIL_ADDRESS][PERSON_NAME][DOMAIN_NAME]"
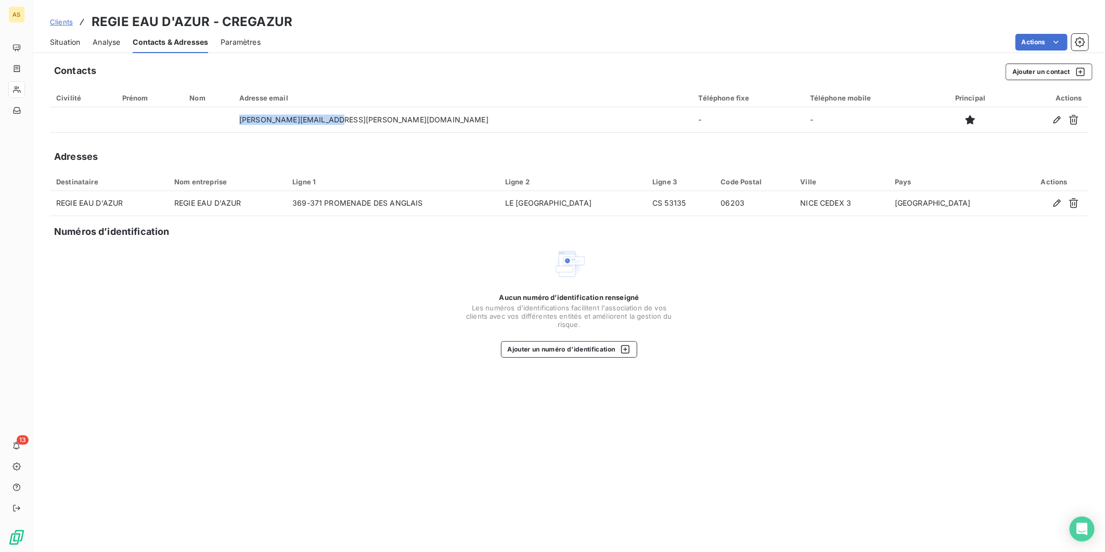
click at [73, 40] on span "Situation" at bounding box center [65, 42] width 30 height 10
